Goal: Transaction & Acquisition: Purchase product/service

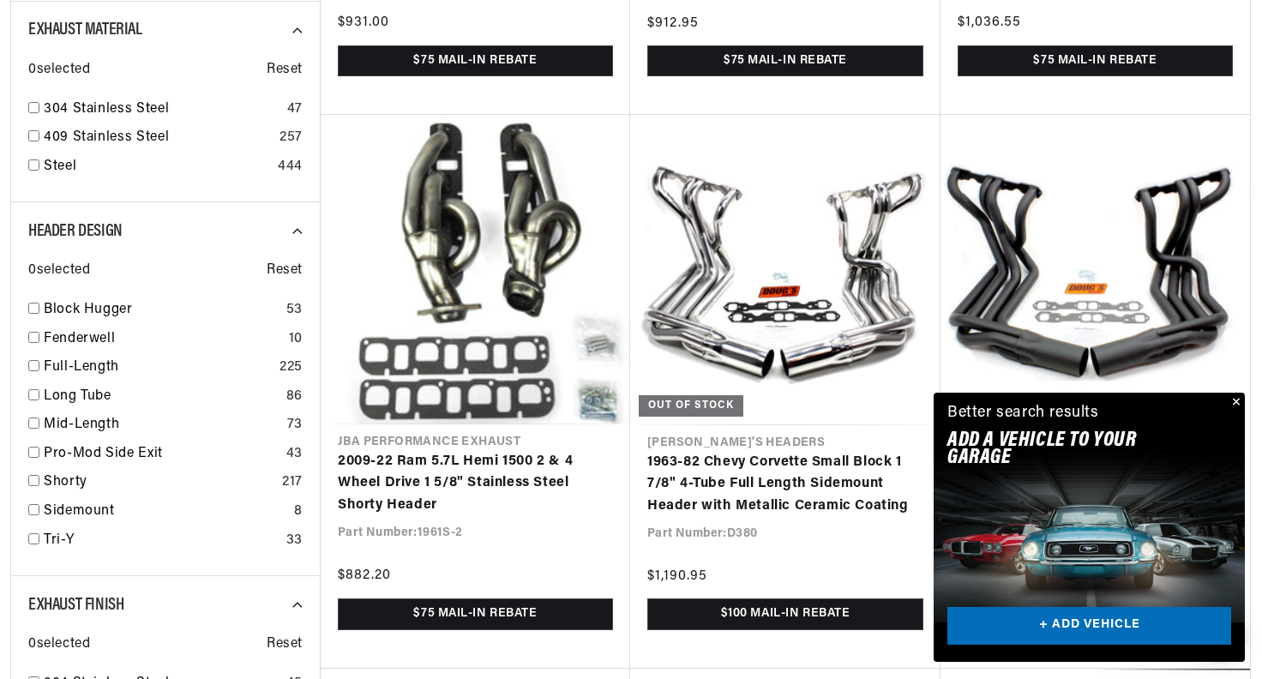
scroll to position [1115, 0]
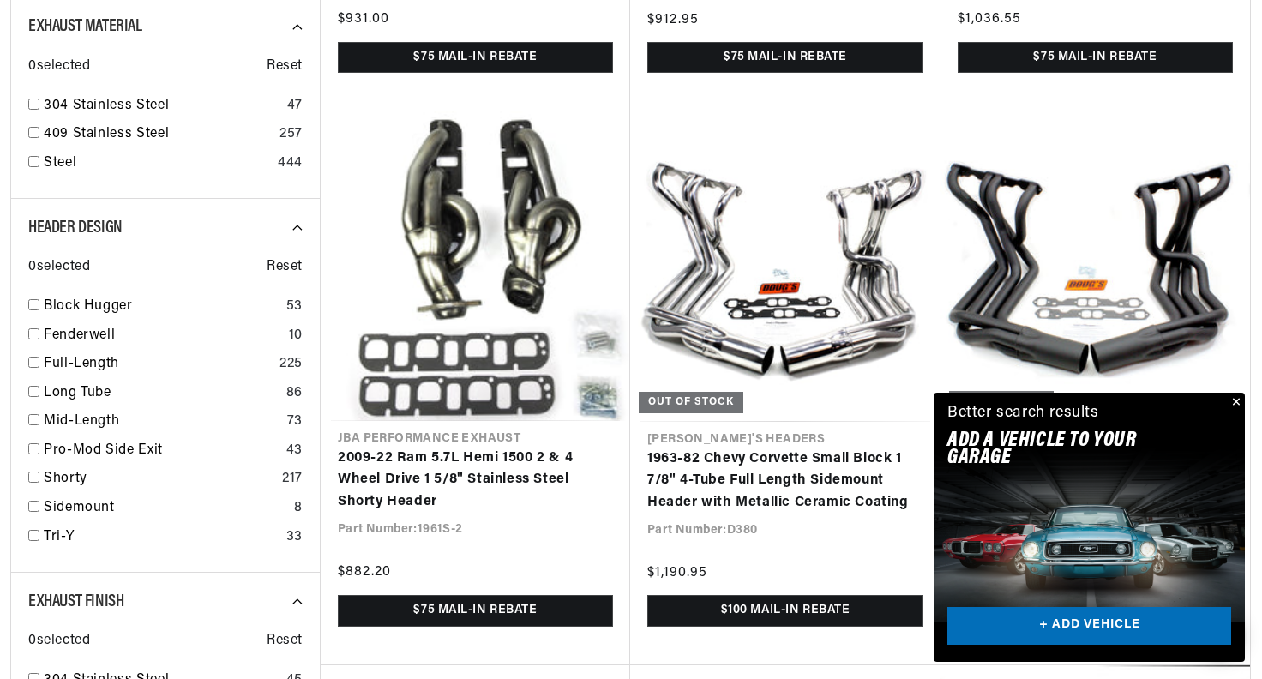
click at [1236, 401] on button "Close" at bounding box center [1234, 403] width 21 height 21
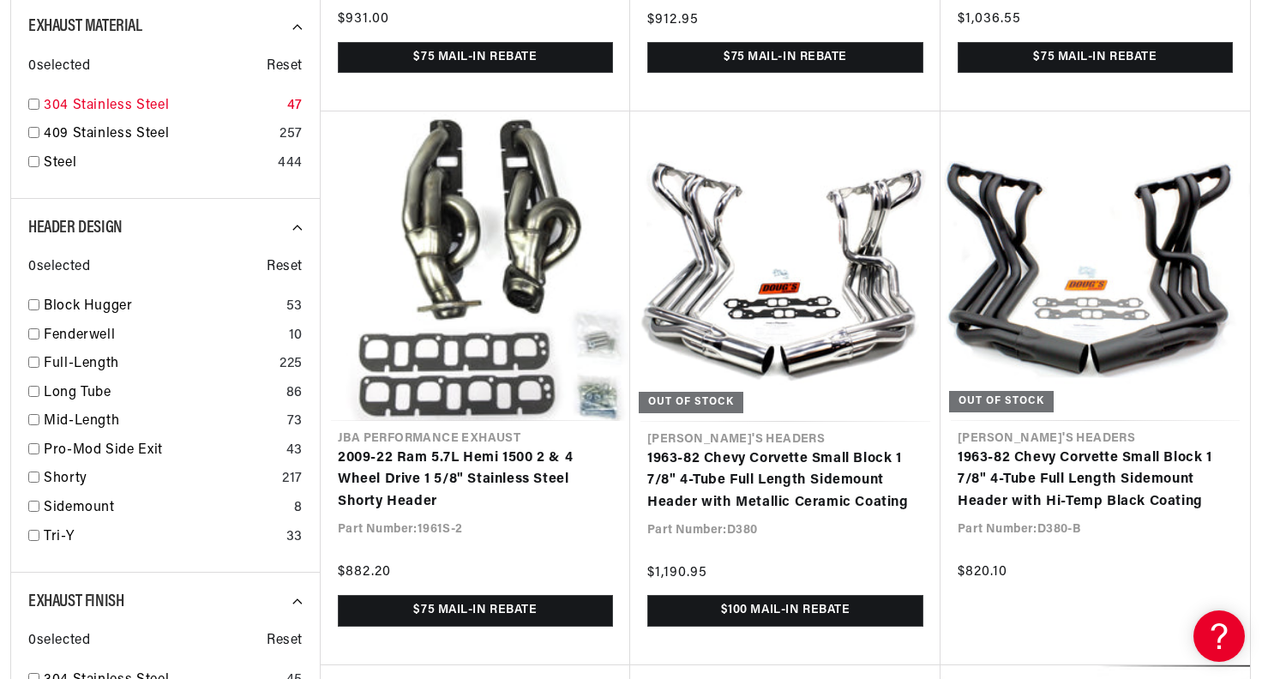
scroll to position [0, 1070]
click at [123, 104] on link "304 Stainless Steel" at bounding box center [162, 106] width 237 height 22
checkbox input "true"
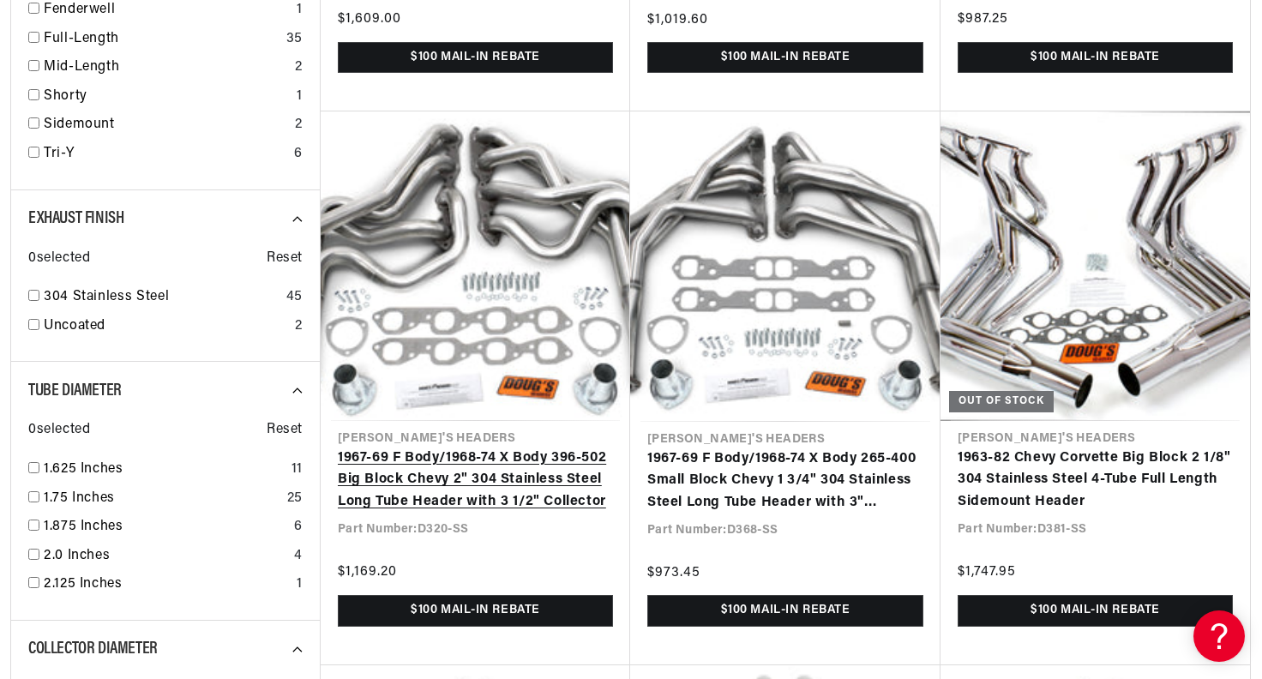
click at [550, 448] on link "1967-69 F Body/1968-74 X Body 396-502 Big Block Chevy 2" 304 Stainless Steel Lo…" at bounding box center [475, 481] width 275 height 66
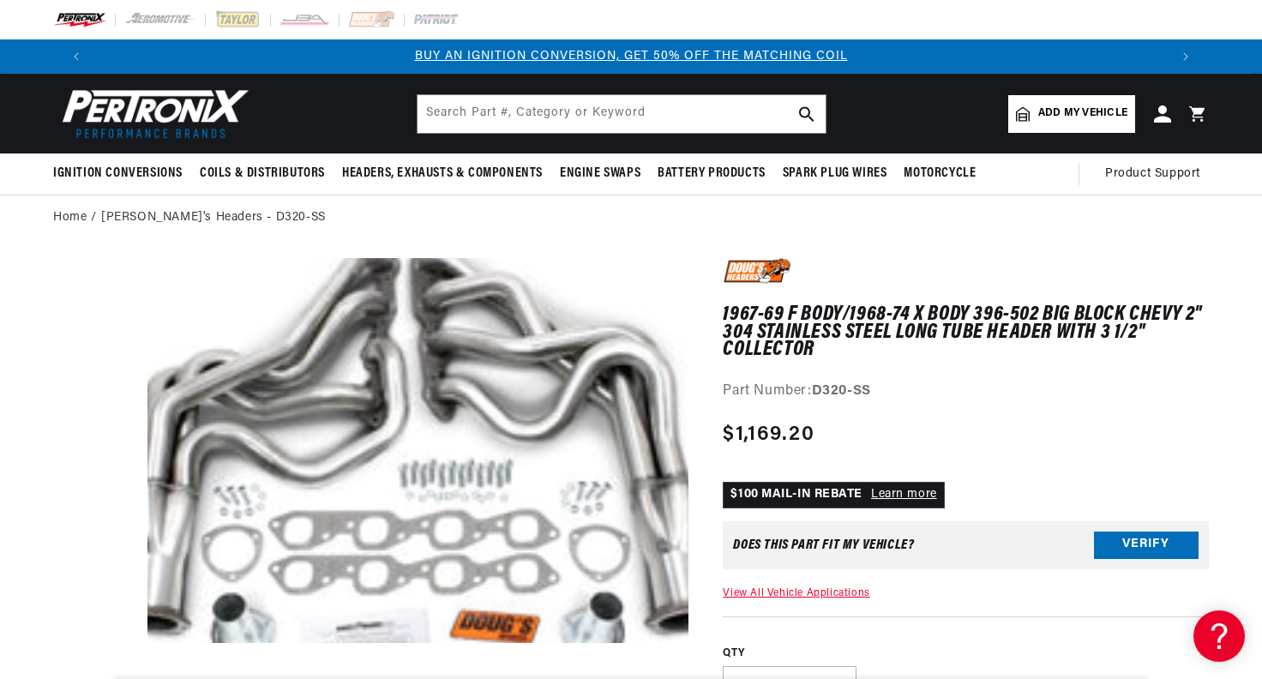
scroll to position [429, 0]
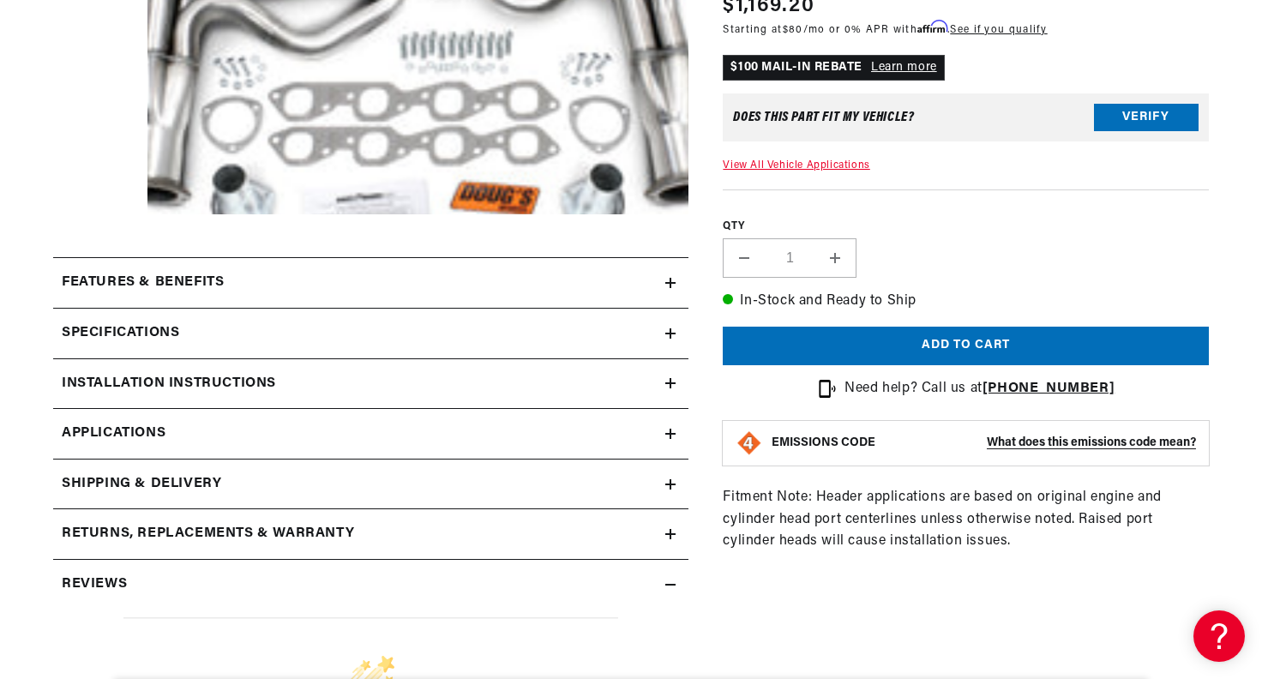
click at [199, 273] on h2 "Features & Benefits" at bounding box center [143, 283] width 162 height 22
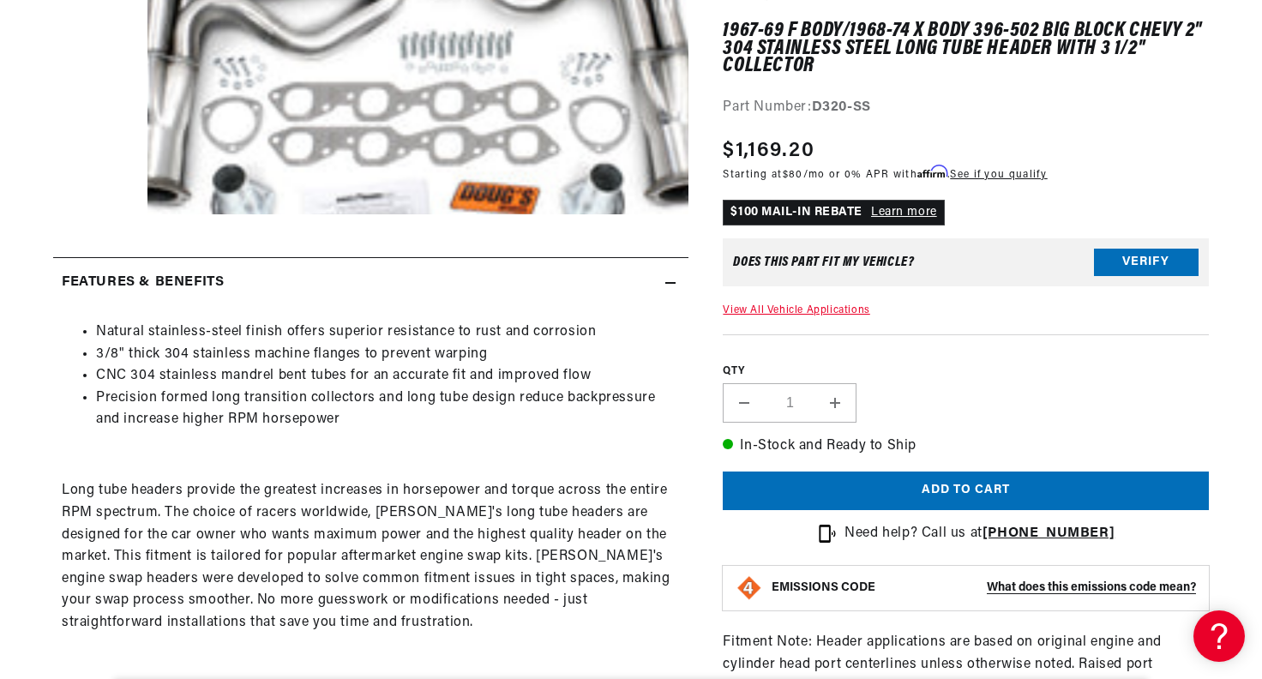
scroll to position [0, 1070]
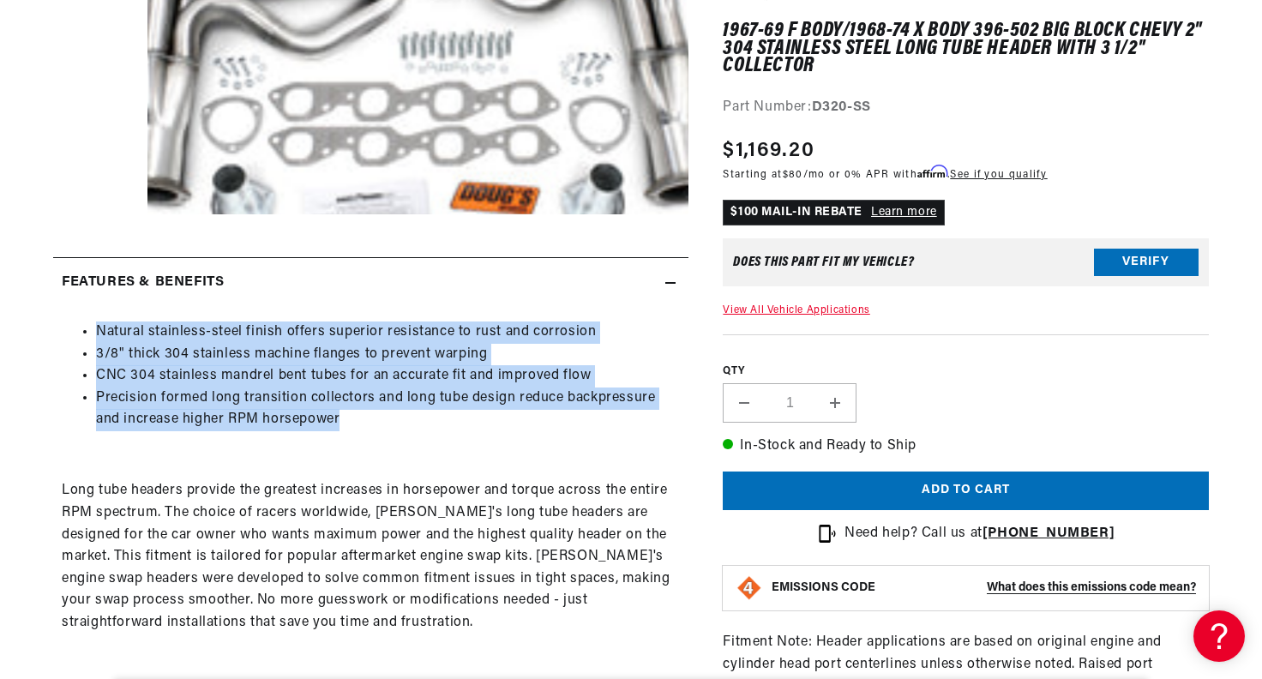
drag, startPoint x: 360, startPoint y: 416, endPoint x: 93, endPoint y: 328, distance: 281.5
click at [93, 328] on ul "Natural stainless-steel finish offers superior resistance to rust and corrosion…" at bounding box center [371, 377] width 618 height 110
copy ul "Natural stainless-steel finish offers superior resistance to rust and corrosion…"
